Goal: Transaction & Acquisition: Book appointment/travel/reservation

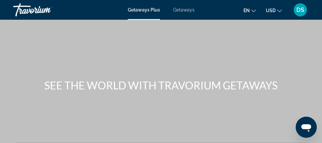
click at [147, 8] on span "Getaways Plus" at bounding box center [144, 9] width 32 height 5
click at [136, 8] on span "Getaways Plus" at bounding box center [144, 9] width 32 height 5
click at [182, 7] on span "Getaways" at bounding box center [183, 9] width 21 height 5
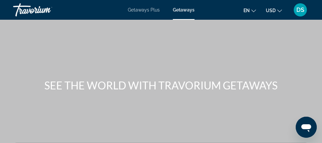
click at [140, 8] on span "Getaways Plus" at bounding box center [144, 9] width 32 height 5
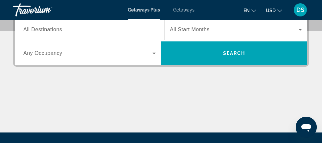
scroll to position [128, 0]
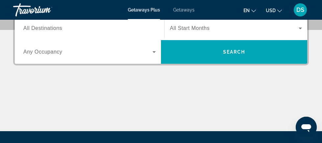
click at [39, 49] on span "Any Occupancy" at bounding box center [42, 52] width 39 height 6
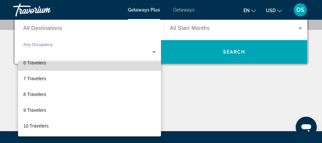
click at [38, 62] on span "6 Travelers" at bounding box center [34, 63] width 23 height 8
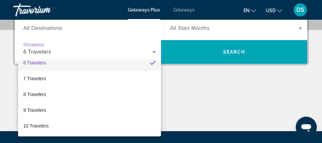
scroll to position [0, 0]
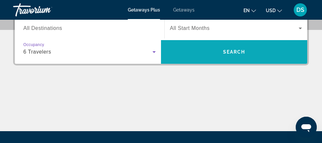
click at [234, 50] on span "Search" at bounding box center [234, 51] width 22 height 5
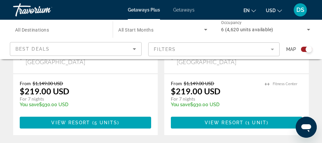
scroll to position [554, 0]
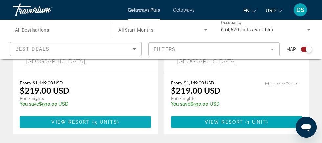
click at [81, 119] on span "View Resort" at bounding box center [70, 121] width 39 height 5
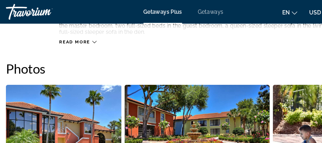
scroll to position [378, 0]
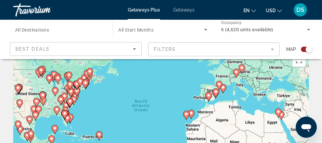
scroll to position [16, 0]
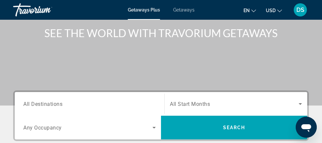
scroll to position [70, 0]
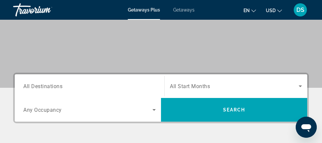
click at [190, 83] on span "All Start Months" at bounding box center [190, 86] width 40 height 6
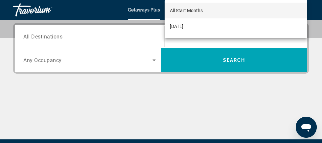
scroll to position [121, 0]
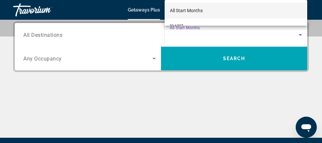
click at [213, 57] on div at bounding box center [161, 71] width 322 height 143
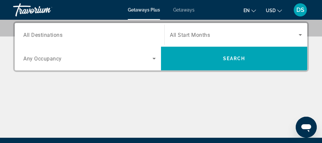
click at [38, 56] on span "Any Occupancy" at bounding box center [42, 59] width 38 height 6
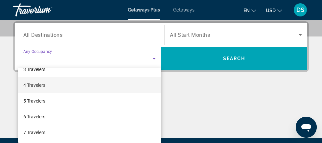
scroll to position [41, 0]
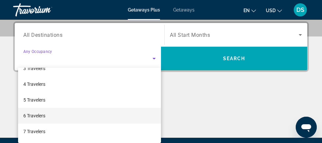
click at [39, 114] on span "6 Travelers" at bounding box center [34, 116] width 22 height 8
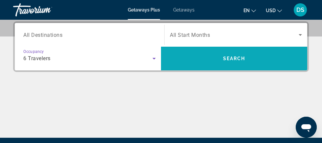
click at [233, 57] on span "Search" at bounding box center [234, 58] width 22 height 5
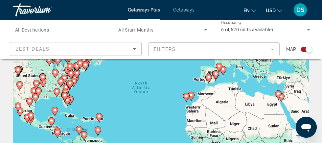
scroll to position [34, 0]
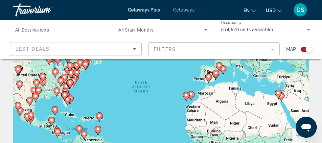
click at [17, 104] on image "Main content" at bounding box center [18, 105] width 4 height 4
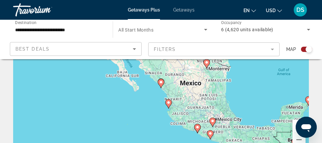
scroll to position [44, 0]
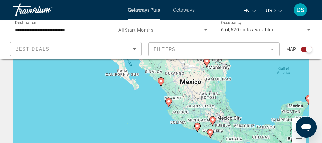
click at [168, 102] on image "Main content" at bounding box center [169, 101] width 4 height 4
type input "**********"
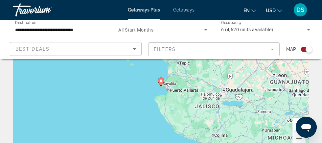
click at [161, 81] on image "Main content" at bounding box center [161, 81] width 4 height 4
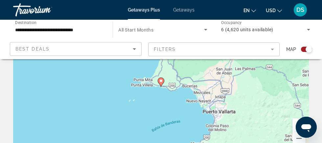
click at [161, 81] on image "Main content" at bounding box center [161, 81] width 4 height 4
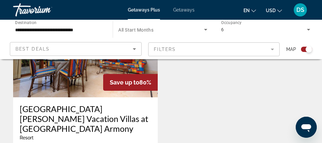
scroll to position [238, 0]
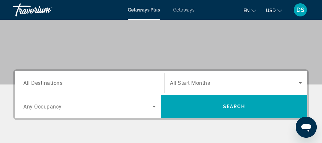
scroll to position [74, 0]
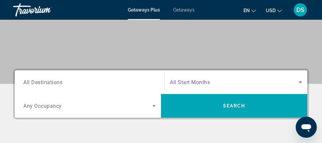
click at [301, 80] on icon "Search widget" at bounding box center [301, 82] width 8 height 8
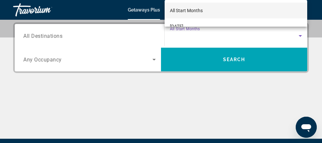
scroll to position [121, 0]
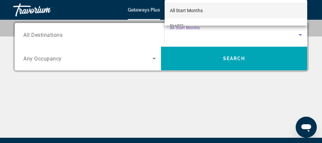
click at [226, 57] on div at bounding box center [161, 71] width 322 height 143
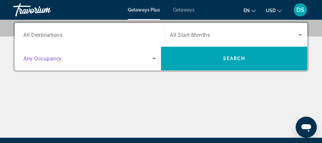
click at [153, 57] on icon "Search widget" at bounding box center [154, 59] width 8 height 8
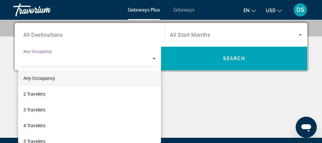
click at [49, 34] on div at bounding box center [161, 71] width 322 height 143
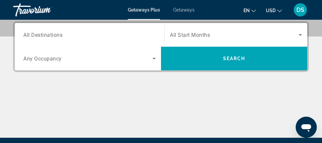
click at [47, 56] on span "Any Occupancy" at bounding box center [42, 59] width 38 height 6
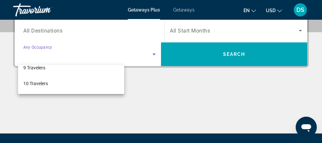
scroll to position [124, 0]
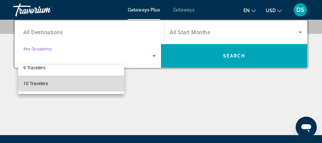
click at [34, 82] on span "10 Travelers" at bounding box center [35, 84] width 25 height 8
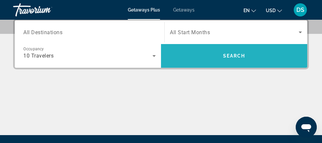
click at [237, 54] on span "Search" at bounding box center [234, 55] width 22 height 5
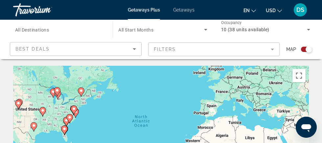
click at [18, 102] on image "Main content" at bounding box center [18, 103] width 4 height 4
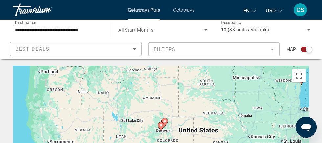
click at [166, 121] on image "Main content" at bounding box center [165, 121] width 4 height 4
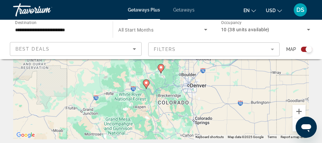
scroll to position [59, 0]
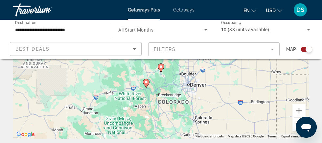
click at [146, 80] on icon "Main content" at bounding box center [146, 83] width 6 height 9
type input "**********"
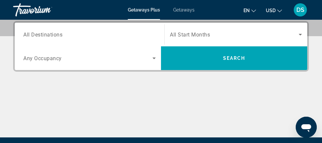
scroll to position [123, 0]
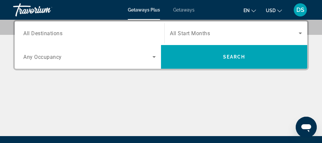
click at [43, 57] on span "Any Occupancy" at bounding box center [42, 57] width 38 height 6
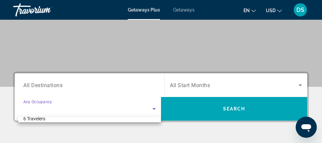
scroll to position [73, 0]
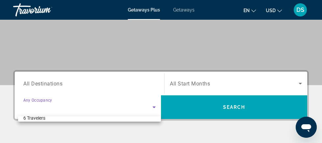
click at [154, 106] on div at bounding box center [161, 71] width 322 height 143
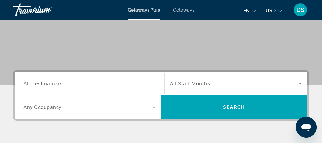
click at [43, 105] on span "Any Occupancy" at bounding box center [42, 107] width 38 height 6
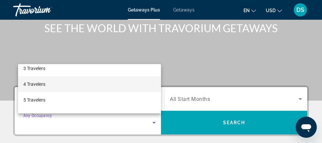
scroll to position [39, 0]
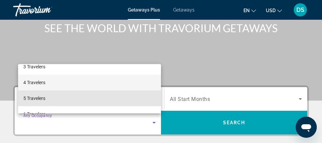
click at [36, 102] on span "5 Travelers" at bounding box center [34, 98] width 22 height 8
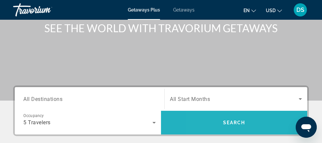
click at [205, 121] on span "Search widget" at bounding box center [234, 123] width 146 height 16
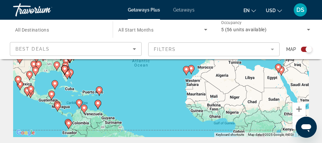
scroll to position [62, 0]
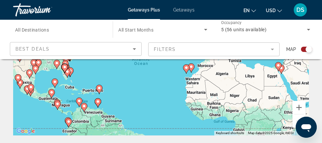
click at [97, 87] on image "Main content" at bounding box center [99, 88] width 4 height 4
type input "**********"
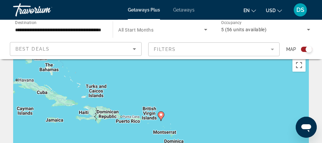
scroll to position [0, 0]
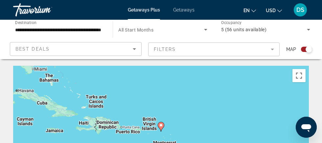
click at [273, 49] on mat-form-field "Filters" at bounding box center [214, 49] width 132 height 14
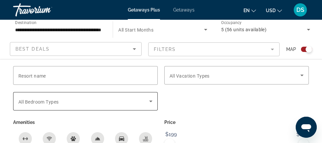
click at [149, 100] on icon "Search widget" at bounding box center [151, 101] width 8 height 8
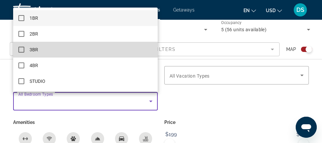
click at [29, 48] on mat-option "3BR" at bounding box center [85, 50] width 145 height 16
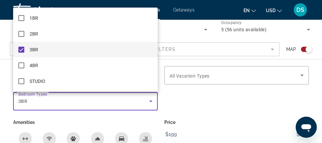
click at [179, 98] on div at bounding box center [161, 71] width 322 height 143
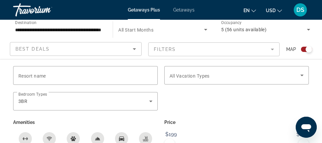
scroll to position [138, 0]
click at [186, 133] on div "Price $199 $219 $199 $219" at bounding box center [236, 140] width 151 height 45
click at [49, 133] on div "Free Wifi" at bounding box center [49, 138] width 13 height 13
click at [121, 135] on div "Shuttle Service" at bounding box center [121, 138] width 13 height 13
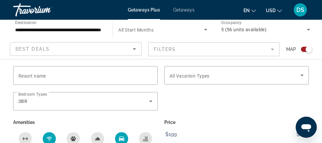
click at [272, 45] on mat-form-field "Filters" at bounding box center [214, 49] width 132 height 14
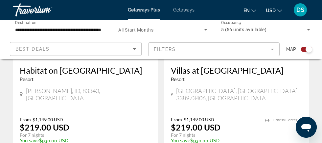
scroll to position [1452, 0]
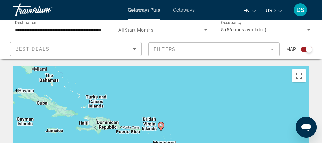
click at [272, 49] on mat-form-field "Filters" at bounding box center [214, 49] width 132 height 14
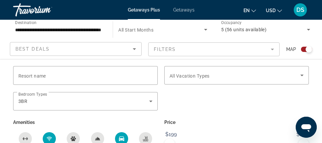
click at [135, 27] on span "All Start Months" at bounding box center [135, 29] width 35 height 5
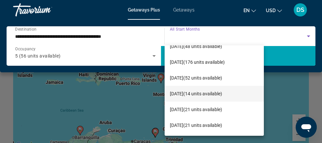
scroll to position [54, 0]
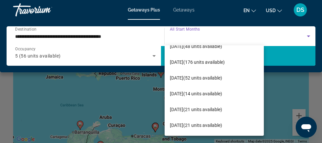
click at [279, 90] on div at bounding box center [161, 71] width 322 height 143
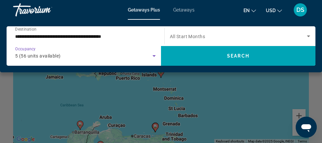
click at [154, 55] on icon "Search widget" at bounding box center [154, 56] width 8 height 8
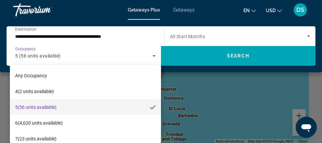
click at [183, 81] on div at bounding box center [161, 71] width 322 height 143
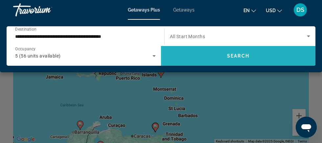
click at [243, 51] on span "Search widget" at bounding box center [238, 56] width 155 height 16
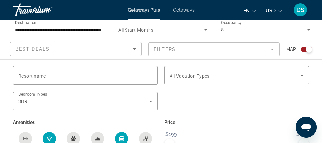
click at [206, 28] on icon "Search widget" at bounding box center [206, 30] width 8 height 8
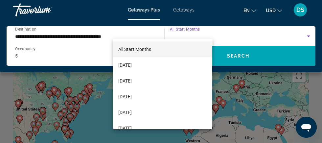
click at [249, 84] on div at bounding box center [161, 71] width 322 height 143
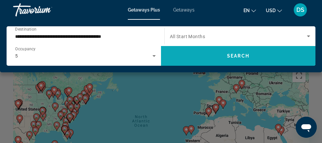
click at [236, 53] on span "Search" at bounding box center [238, 55] width 22 height 5
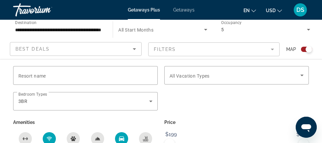
click at [226, 118] on p "Price" at bounding box center [236, 122] width 145 height 9
click at [135, 47] on icon "Sort by" at bounding box center [135, 49] width 8 height 8
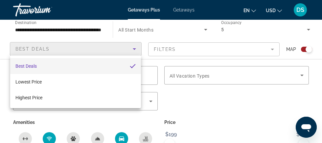
click at [144, 34] on div at bounding box center [161, 71] width 322 height 143
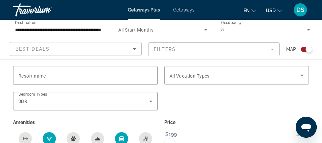
scroll to position [77, 0]
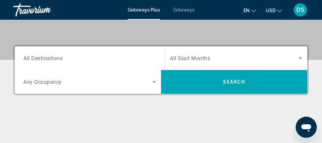
scroll to position [97, 0]
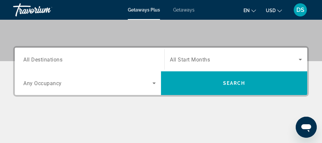
click at [301, 57] on icon "Search widget" at bounding box center [301, 60] width 8 height 8
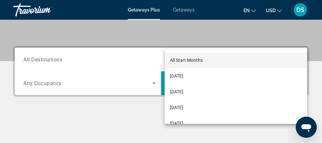
scroll to position [121, 0]
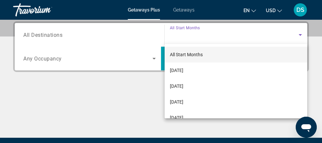
click at [132, 111] on div at bounding box center [161, 71] width 322 height 143
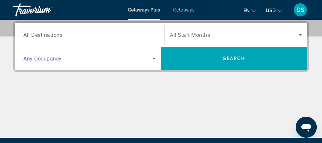
click at [154, 58] on icon "Search widget" at bounding box center [154, 59] width 8 height 8
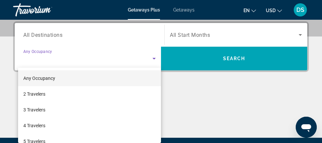
click at [182, 80] on div at bounding box center [161, 71] width 322 height 143
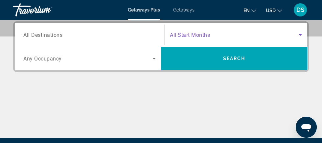
click at [300, 33] on icon "Search widget" at bounding box center [301, 35] width 8 height 8
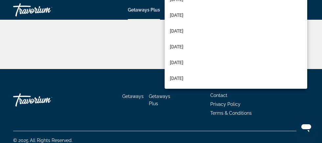
scroll to position [197, 0]
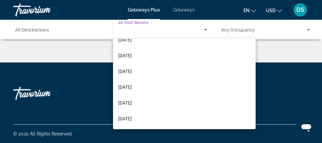
click at [297, 90] on div at bounding box center [161, 71] width 322 height 143
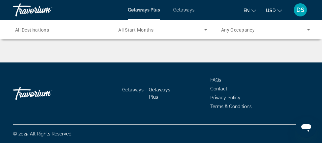
click at [309, 27] on icon "Search widget" at bounding box center [309, 30] width 8 height 8
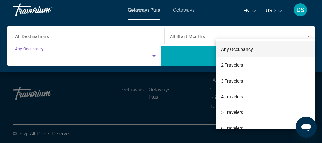
click at [208, 77] on div at bounding box center [161, 71] width 322 height 143
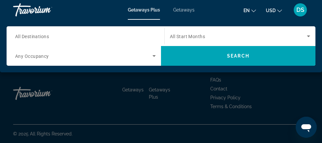
click at [151, 55] on icon "Search widget" at bounding box center [154, 56] width 8 height 8
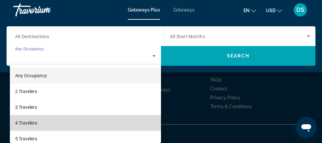
click at [32, 122] on span "4 Travelers" at bounding box center [26, 123] width 22 height 8
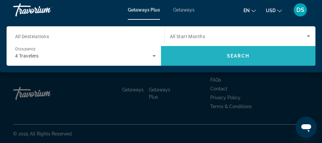
click at [225, 50] on span "Search widget" at bounding box center [238, 56] width 155 height 16
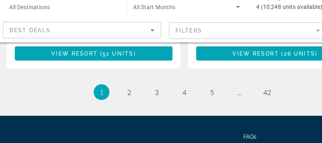
scroll to position [1529, 0]
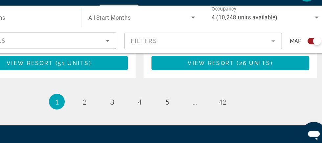
click at [214, 134] on span "FAQs" at bounding box center [215, 136] width 11 height 5
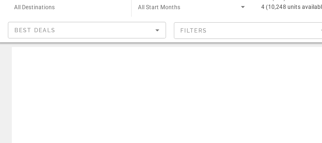
scroll to position [69, 0]
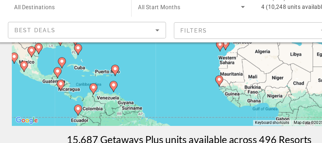
click at [68, 62] on image "Main content" at bounding box center [68, 64] width 4 height 4
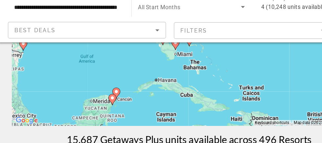
click at [100, 99] on image "Main content" at bounding box center [100, 100] width 4 height 4
type input "**********"
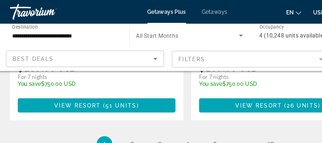
scroll to position [1509, 0]
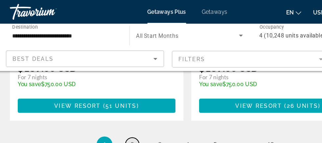
click at [115, 117] on span "2" at bounding box center [114, 120] width 3 height 7
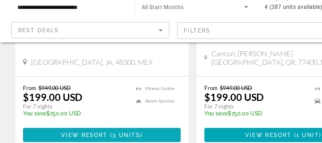
scroll to position [788, 0]
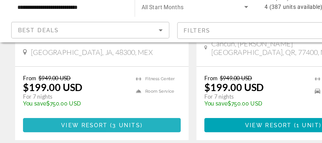
click at [104, 126] on span "3 units" at bounding box center [105, 128] width 23 height 5
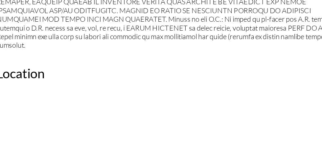
scroll to position [1130, 0]
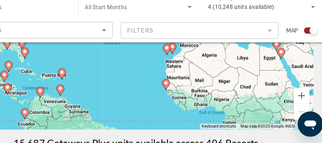
scroll to position [66, 0]
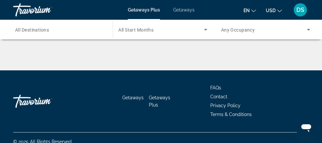
scroll to position [197, 0]
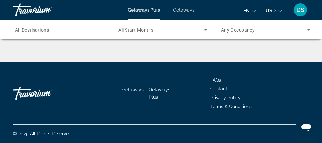
click at [216, 79] on span "FAQs" at bounding box center [215, 79] width 11 height 5
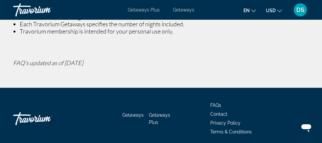
scroll to position [303, 0]
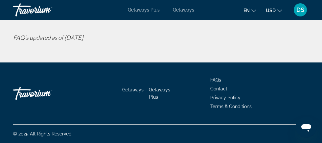
click at [218, 88] on span "Contact" at bounding box center [218, 88] width 17 height 5
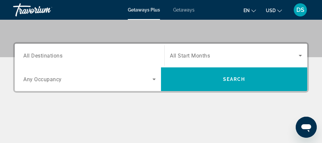
scroll to position [92, 0]
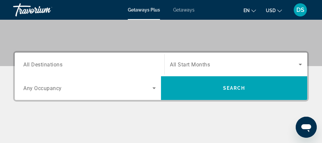
click at [153, 86] on icon "Search widget" at bounding box center [154, 88] width 8 height 8
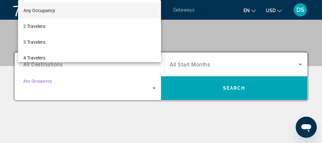
scroll to position [121, 0]
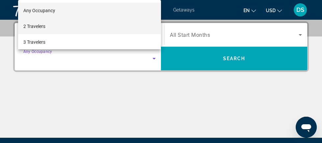
click at [44, 23] on span "2 Travelers" at bounding box center [34, 26] width 22 height 8
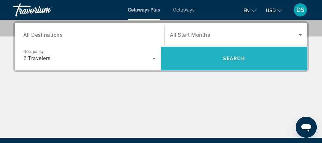
click at [227, 56] on span "Search" at bounding box center [234, 58] width 22 height 5
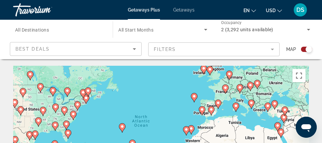
click at [35, 131] on icon "Main content" at bounding box center [35, 135] width 6 height 9
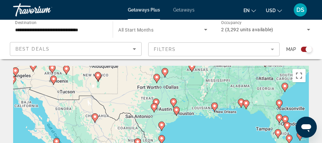
click at [177, 109] on image "Main content" at bounding box center [177, 110] width 4 height 4
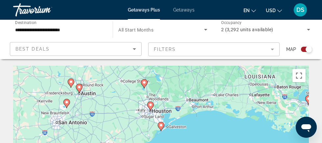
click at [150, 103] on image "Main content" at bounding box center [151, 105] width 4 height 4
type input "**********"
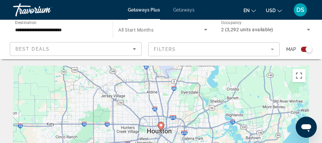
click at [159, 124] on image "Main content" at bounding box center [161, 125] width 4 height 4
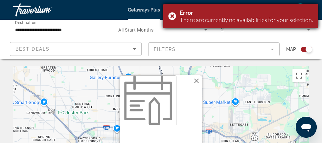
click at [171, 12] on div "Error There are currently no availabilities for your selection." at bounding box center [240, 16] width 155 height 24
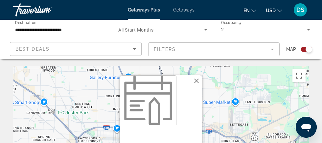
click at [196, 79] on button "Close" at bounding box center [197, 81] width 10 height 10
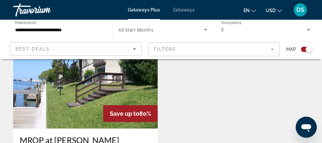
scroll to position [419, 0]
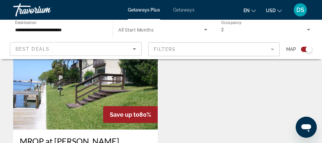
click at [121, 100] on img "Main content" at bounding box center [85, 76] width 145 height 105
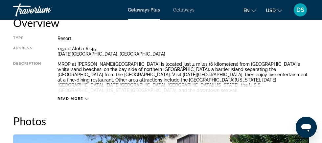
scroll to position [350, 0]
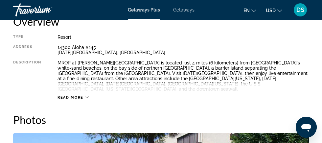
click at [80, 95] on span "Read more" at bounding box center [71, 97] width 26 height 4
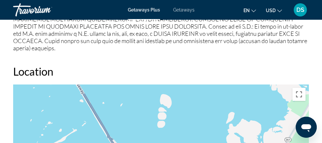
scroll to position [809, 0]
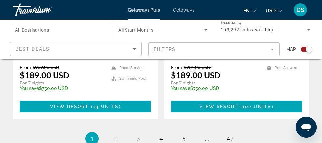
scroll to position [1499, 0]
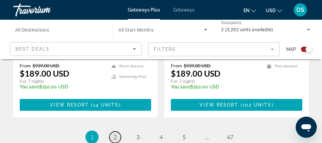
click at [113, 131] on link "page 2" at bounding box center [115, 137] width 12 height 12
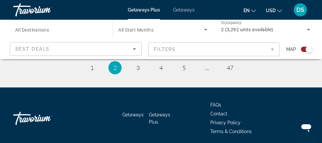
scroll to position [1575, 0]
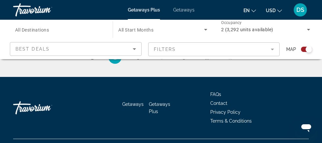
click at [273, 47] on mat-form-field "Filters" at bounding box center [214, 49] width 132 height 14
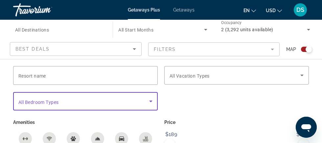
click at [151, 100] on icon "Search widget" at bounding box center [151, 101] width 8 height 8
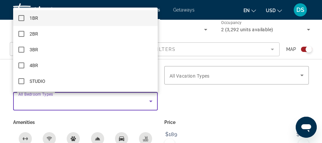
click at [188, 97] on div at bounding box center [161, 71] width 322 height 143
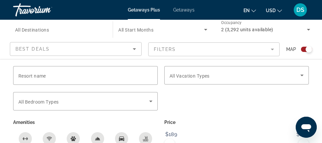
click at [307, 48] on div "Search widget" at bounding box center [309, 49] width 7 height 7
click at [307, 49] on div "Search widget" at bounding box center [304, 49] width 7 height 7
click at [271, 50] on mat-form-field "Filters" at bounding box center [214, 49] width 132 height 14
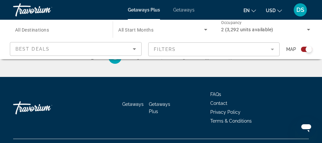
drag, startPoint x: 278, startPoint y: 68, endPoint x: 280, endPoint y: 65, distance: 3.7
click at [280, 77] on div "Getaways Getaways Plus FAQs Contact Privacy Policy Terms & Conditions" at bounding box center [161, 108] width 296 height 62
click at [135, 48] on icon "Sort by" at bounding box center [134, 49] width 3 height 2
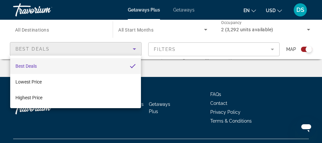
click at [163, 63] on div at bounding box center [161, 71] width 322 height 143
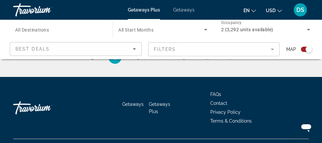
click at [308, 28] on icon "Search widget" at bounding box center [309, 30] width 8 height 8
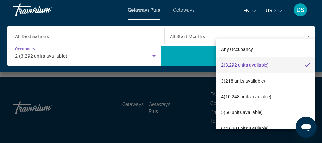
click at [196, 78] on div at bounding box center [161, 71] width 322 height 143
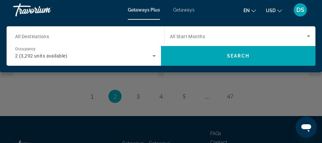
scroll to position [1541, 0]
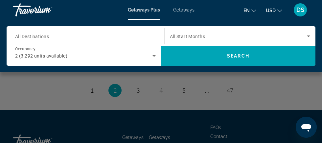
click at [137, 76] on div "Main content" at bounding box center [161, 71] width 322 height 143
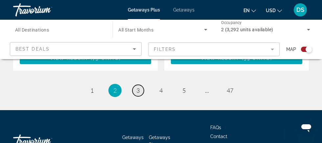
click at [138, 87] on span "3" at bounding box center [137, 90] width 3 height 7
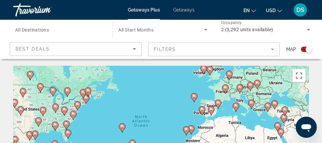
click at [255, 118] on div "To activate drag with keyboard, press Alt + Enter. Once in keyboard drag state,…" at bounding box center [161, 131] width 296 height 131
click at [259, 120] on div "To activate drag with keyboard, press Alt + Enter. Once in keyboard drag state,…" at bounding box center [161, 131] width 296 height 131
click at [20, 110] on image "Main content" at bounding box center [21, 109] width 4 height 4
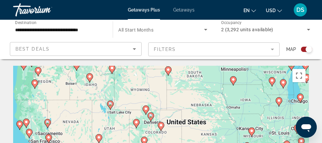
click at [49, 120] on icon "Main content" at bounding box center [48, 123] width 6 height 9
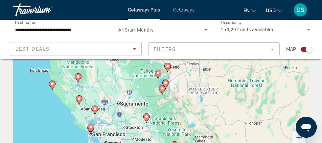
scroll to position [34, 0]
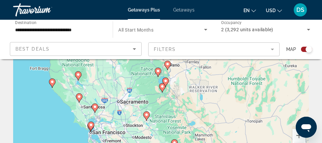
click at [92, 126] on image "Main content" at bounding box center [91, 125] width 4 height 4
type input "**********"
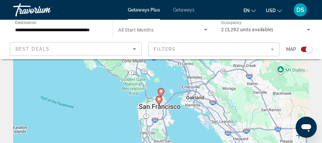
click at [158, 100] on image "Main content" at bounding box center [159, 99] width 4 height 4
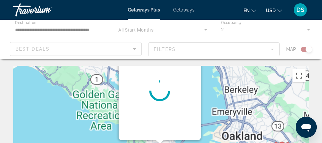
scroll to position [0, 0]
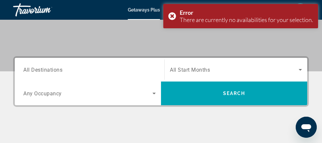
scroll to position [88, 0]
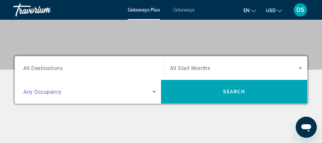
click at [154, 89] on icon "Search widget" at bounding box center [154, 92] width 8 height 8
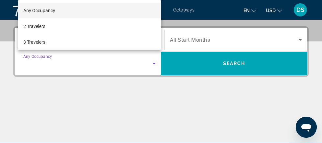
scroll to position [121, 0]
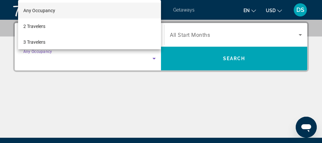
click at [238, 91] on div at bounding box center [161, 71] width 322 height 143
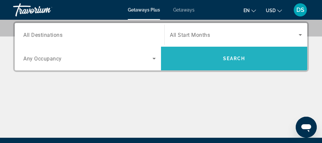
click at [232, 56] on span "Search" at bounding box center [234, 58] width 22 height 5
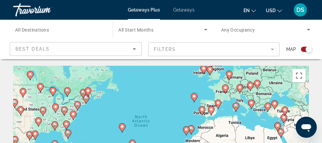
click at [16, 102] on image "Main content" at bounding box center [15, 102] width 4 height 4
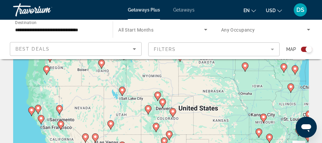
scroll to position [22, 0]
click at [60, 107] on image "Main content" at bounding box center [60, 108] width 4 height 4
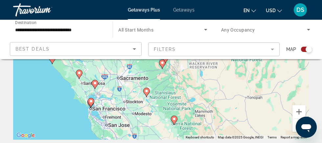
scroll to position [49, 0]
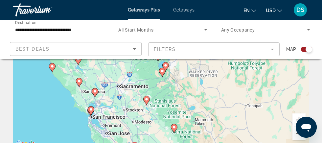
click at [96, 91] on image "Main content" at bounding box center [95, 91] width 4 height 4
type input "**********"
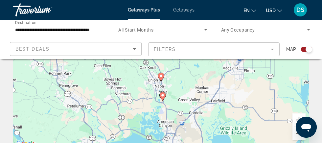
click at [163, 94] on image "Main content" at bounding box center [163, 95] width 4 height 4
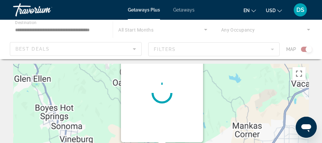
scroll to position [0, 0]
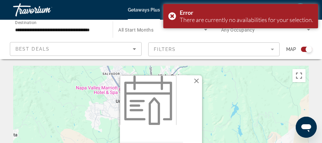
click at [197, 81] on button "Close" at bounding box center [197, 81] width 10 height 10
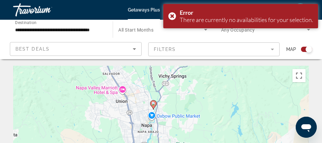
click at [155, 103] on image "Main content" at bounding box center [154, 104] width 4 height 4
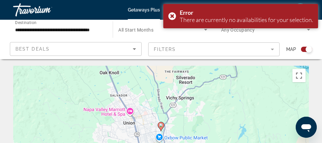
click at [163, 126] on image "Main content" at bounding box center [161, 125] width 4 height 4
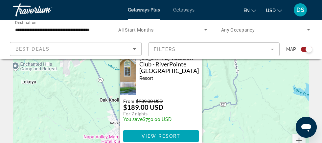
scroll to position [29, 0]
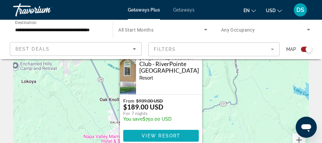
click at [166, 134] on span "View Resort" at bounding box center [161, 135] width 39 height 5
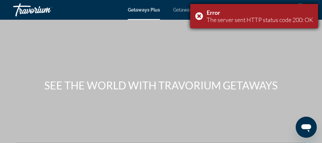
click at [199, 15] on div "Error The server sent HTTP status code 200: OK" at bounding box center [254, 16] width 128 height 24
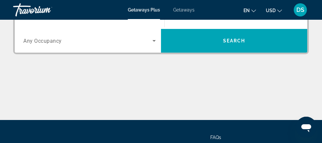
scroll to position [140, 0]
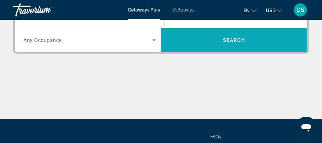
click at [209, 38] on span "Search widget" at bounding box center [234, 40] width 146 height 16
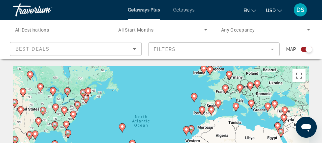
click at [15, 102] on image "Main content" at bounding box center [15, 102] width 4 height 4
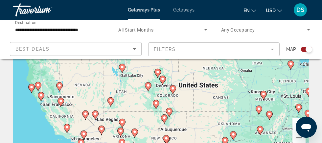
scroll to position [55, 0]
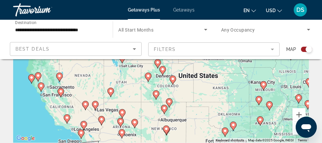
click at [95, 104] on image "Main content" at bounding box center [95, 104] width 4 height 4
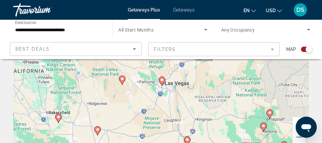
scroll to position [41, 0]
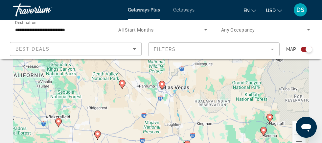
click at [161, 84] on image "Main content" at bounding box center [162, 84] width 4 height 4
type input "**********"
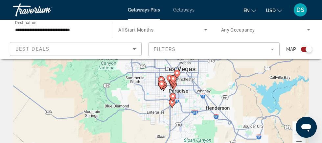
click at [176, 71] on icon "Main content" at bounding box center [177, 74] width 6 height 9
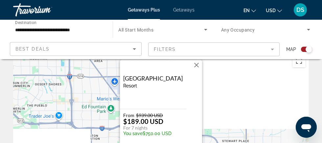
scroll to position [17, 0]
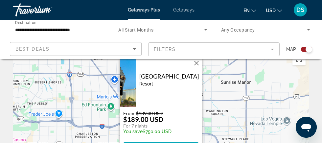
click at [136, 81] on img "Main content" at bounding box center [128, 82] width 16 height 49
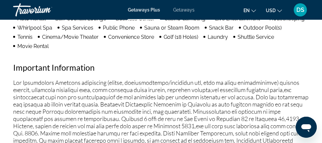
scroll to position [213, 0]
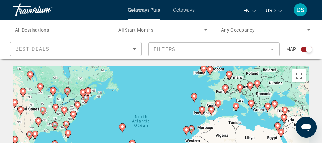
click at [14, 101] on image "Main content" at bounding box center [15, 102] width 4 height 4
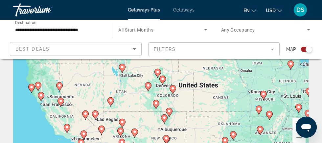
scroll to position [47, 0]
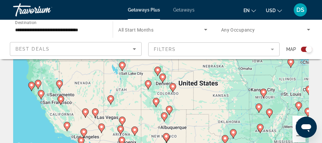
click at [95, 112] on image "Main content" at bounding box center [95, 112] width 4 height 4
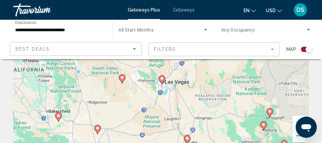
click at [163, 77] on image "Main content" at bounding box center [162, 79] width 4 height 4
type input "**********"
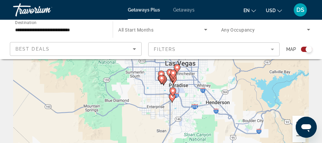
click at [162, 76] on icon "Main content" at bounding box center [162, 79] width 6 height 9
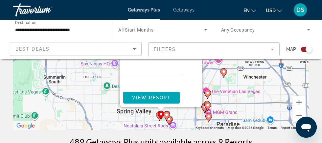
scroll to position [67, 0]
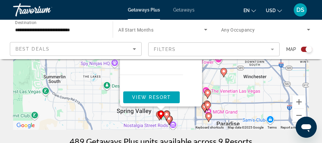
click at [165, 112] on icon "Main content" at bounding box center [167, 115] width 6 height 9
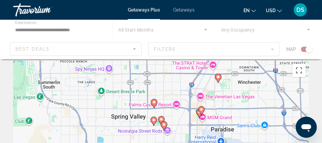
scroll to position [0, 0]
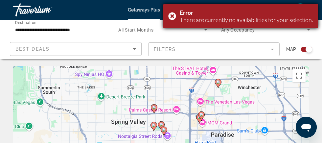
click at [170, 14] on div "Error There are currently no availabilities for your selection." at bounding box center [240, 16] width 155 height 24
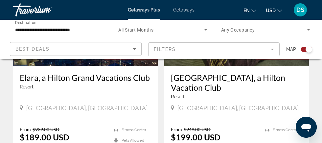
scroll to position [728, 0]
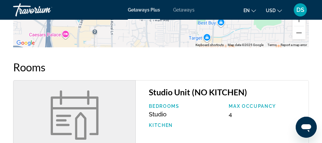
scroll to position [595, 0]
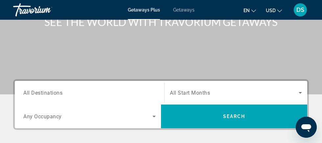
scroll to position [68, 0]
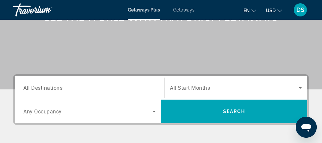
click at [154, 109] on icon "Search widget" at bounding box center [154, 111] width 8 height 8
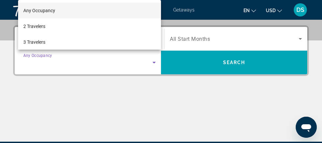
scroll to position [121, 0]
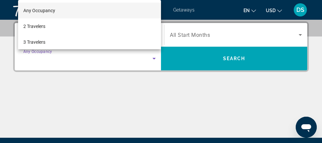
click at [221, 57] on div at bounding box center [161, 71] width 322 height 143
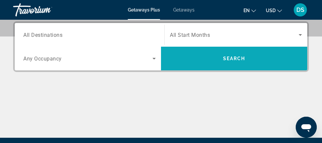
click at [217, 56] on span "Search widget" at bounding box center [234, 59] width 146 height 16
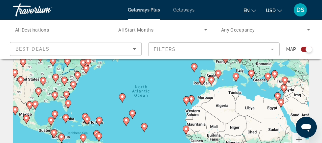
scroll to position [28, 0]
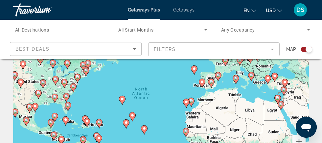
click at [132, 114] on image "Main content" at bounding box center [133, 115] width 4 height 4
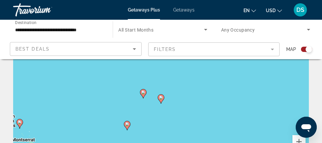
click at [129, 126] on icon "Main content" at bounding box center [127, 125] width 6 height 9
type input "**********"
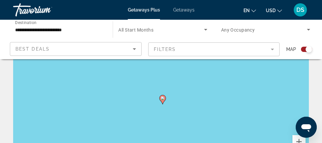
click at [163, 95] on icon "Main content" at bounding box center [163, 99] width 6 height 9
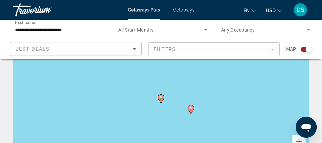
click at [190, 106] on icon "Main content" at bounding box center [191, 109] width 6 height 9
click at [111, 66] on div "To navigate, press the arrow keys. To activate drag with keyboard, press Alt + …" at bounding box center [161, 103] width 296 height 131
click at [142, 8] on span "Getaways Plus" at bounding box center [144, 9] width 32 height 5
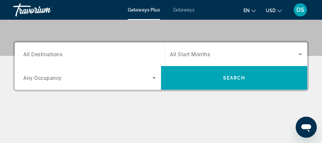
scroll to position [101, 0]
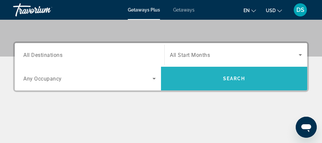
click at [224, 77] on span "Search" at bounding box center [234, 78] width 22 height 5
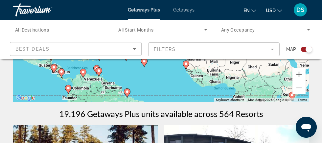
scroll to position [96, 0]
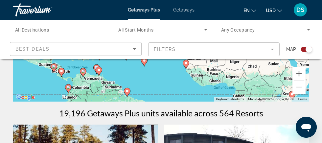
click at [68, 85] on icon "Main content" at bounding box center [68, 88] width 6 height 9
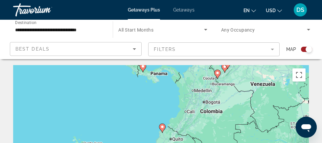
scroll to position [0, 0]
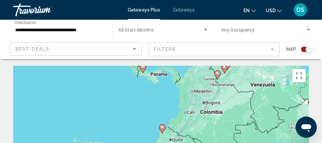
click at [142, 67] on image "Main content" at bounding box center [143, 67] width 4 height 4
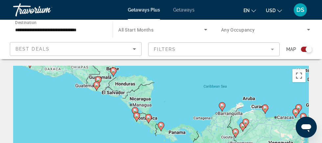
click at [162, 125] on image "Main content" at bounding box center [161, 125] width 4 height 4
type input "**********"
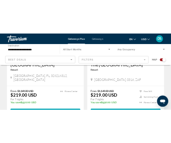
scroll to position [509, 0]
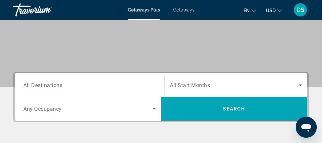
scroll to position [72, 0]
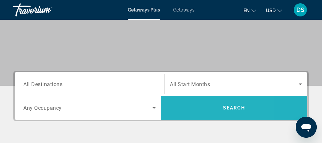
click at [207, 106] on span "Search widget" at bounding box center [234, 108] width 146 height 16
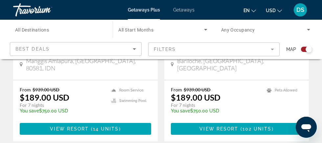
scroll to position [1478, 0]
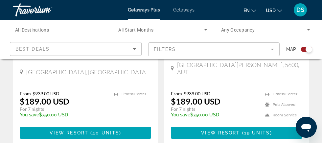
scroll to position [1467, 0]
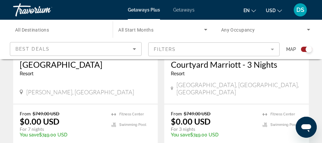
scroll to position [1449, 0]
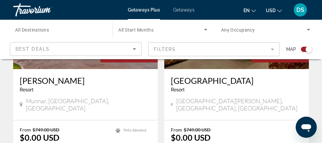
scroll to position [1443, 0]
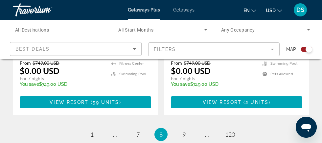
scroll to position [1498, 0]
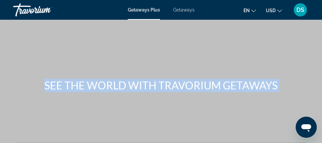
drag, startPoint x: 182, startPoint y: 58, endPoint x: 138, endPoint y: 173, distance: 123.8
click at [138, 143] on html "Skip to main content Getaways Plus Getaways en English Español Français Italian…" at bounding box center [161, 71] width 322 height 143
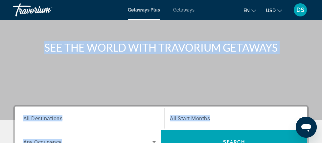
click at [184, 9] on span "Getaways" at bounding box center [183, 9] width 21 height 5
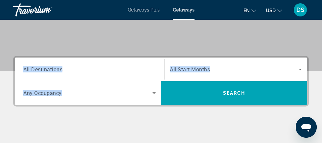
scroll to position [88, 0]
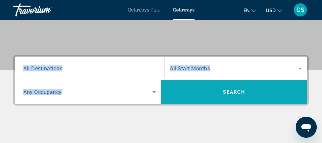
click at [231, 87] on span "Search widget" at bounding box center [234, 92] width 146 height 16
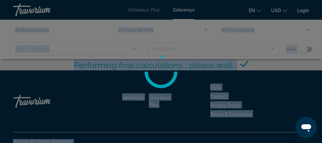
scroll to position [56, 0]
